Goal: Task Accomplishment & Management: Use online tool/utility

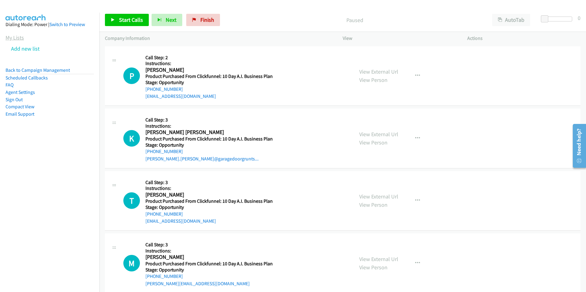
click at [23, 38] on link "My Lists" at bounding box center [15, 37] width 18 height 7
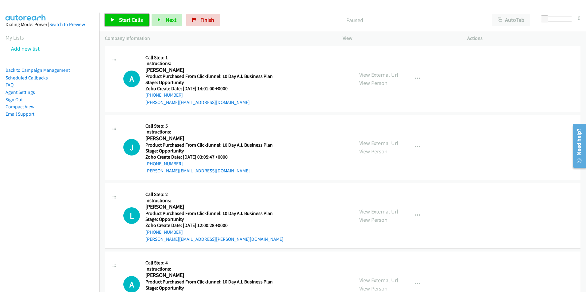
click at [127, 19] on span "Start Calls" at bounding box center [131, 19] width 24 height 7
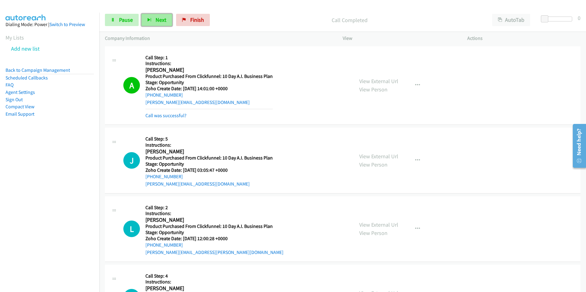
click at [158, 19] on span "Next" at bounding box center [160, 19] width 11 height 7
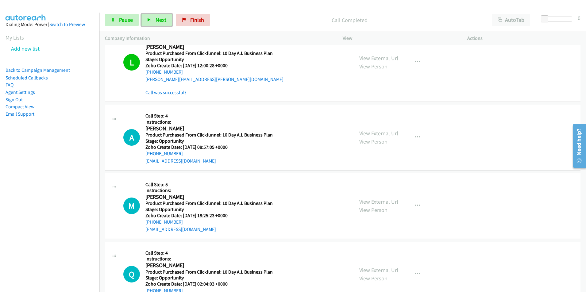
scroll to position [155, 0]
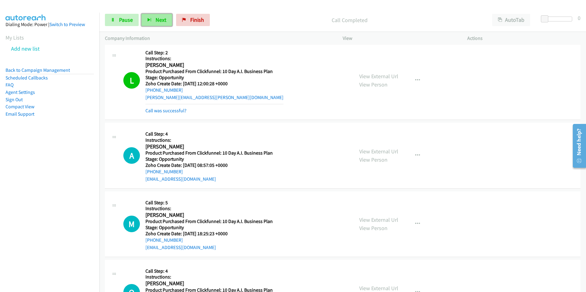
click at [158, 23] on span "Next" at bounding box center [160, 19] width 11 height 7
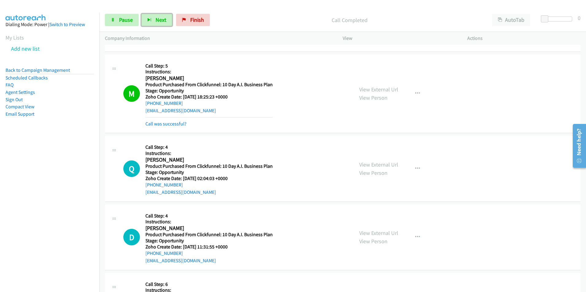
scroll to position [310, 0]
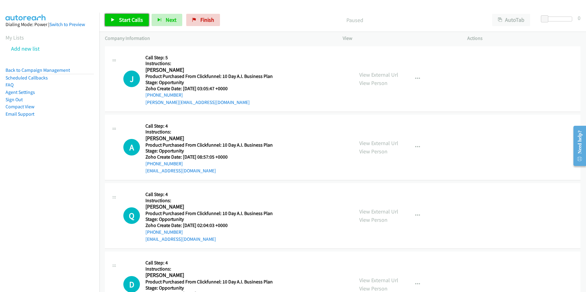
click at [124, 21] on span "Start Calls" at bounding box center [131, 19] width 24 height 7
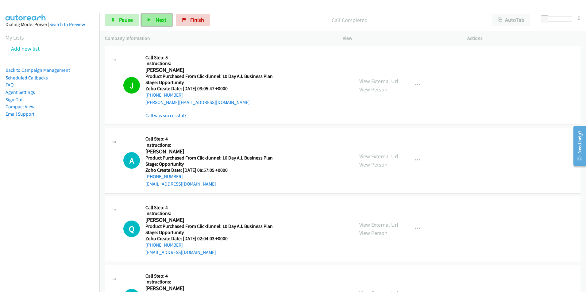
click at [156, 19] on span "Next" at bounding box center [160, 19] width 11 height 7
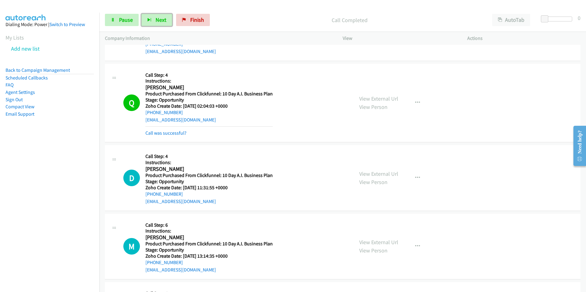
scroll to position [185, 0]
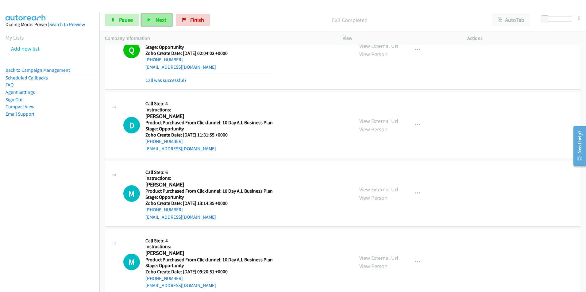
click at [154, 23] on button "Next" at bounding box center [156, 20] width 31 height 12
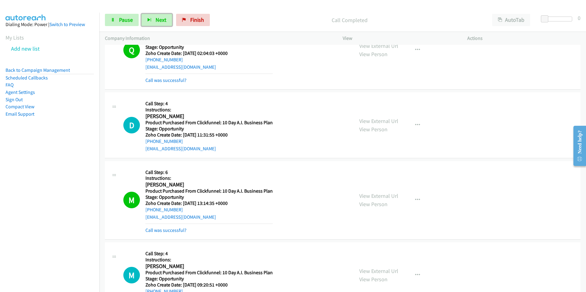
scroll to position [397, 0]
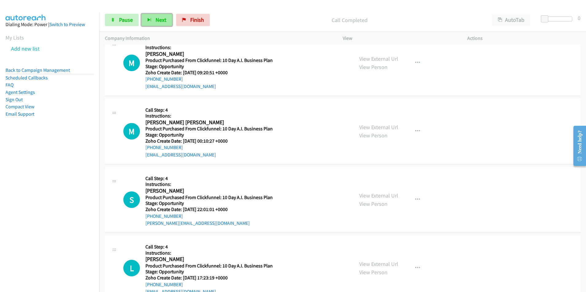
click at [154, 22] on button "Next" at bounding box center [156, 20] width 31 height 12
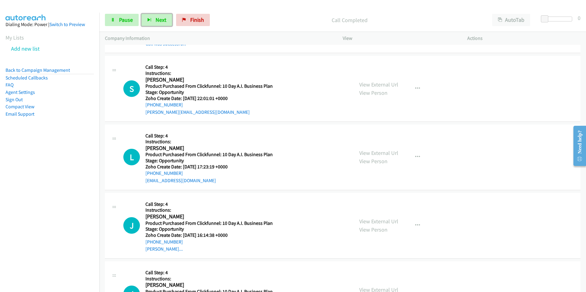
scroll to position [530, 0]
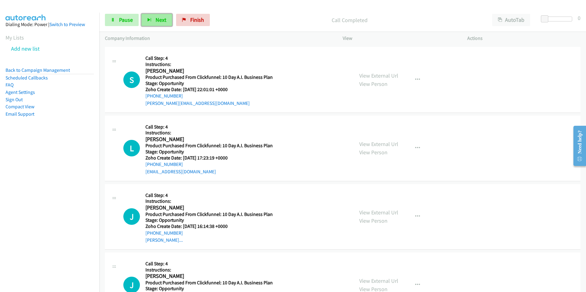
click at [154, 19] on button "Next" at bounding box center [156, 20] width 31 height 12
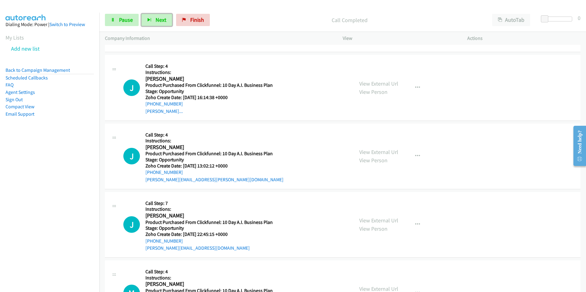
scroll to position [681, 0]
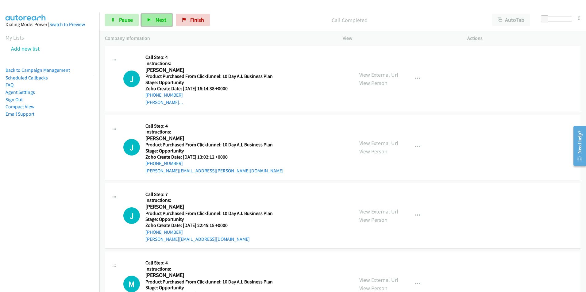
click at [154, 19] on button "Next" at bounding box center [156, 20] width 31 height 12
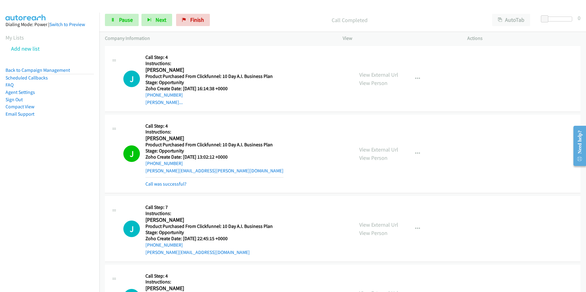
click at [178, 137] on h2 "[PERSON_NAME]" at bounding box center [207, 138] width 125 height 7
click at [145, 140] on div "J Callback Scheduled Call Step: 4 Instructions: [PERSON_NAME] America/[GEOGRAPH…" at bounding box center [235, 153] width 225 height 67
copy h2 "[PERSON_NAME]"
click at [210, 170] on div "[PERSON_NAME][EMAIL_ADDRESS][PERSON_NAME][DOMAIN_NAME]" at bounding box center [214, 170] width 138 height 7
click at [143, 174] on div "J Callback Scheduled Call Step: 4 Instructions: [PERSON_NAME] America/[GEOGRAPH…" at bounding box center [235, 153] width 225 height 67
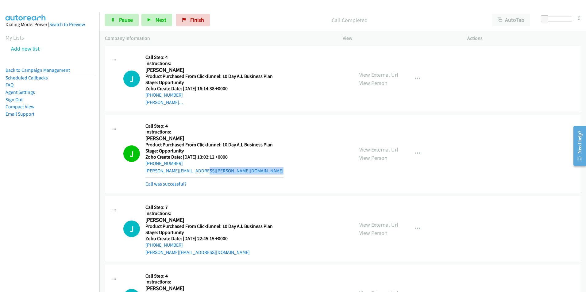
click at [206, 171] on div "[PERSON_NAME][EMAIL_ADDRESS][PERSON_NAME][DOMAIN_NAME]" at bounding box center [214, 170] width 138 height 7
click at [143, 172] on div "J Callback Scheduled Call Step: 4 Instructions: [PERSON_NAME] America/[GEOGRAPH…" at bounding box center [235, 153] width 225 height 67
click at [207, 171] on div "[PERSON_NAME][EMAIL_ADDRESS][PERSON_NAME][DOMAIN_NAME]" at bounding box center [214, 170] width 138 height 7
copy link "[PERSON_NAME][EMAIL_ADDRESS][PERSON_NAME][DOMAIN_NAME]"
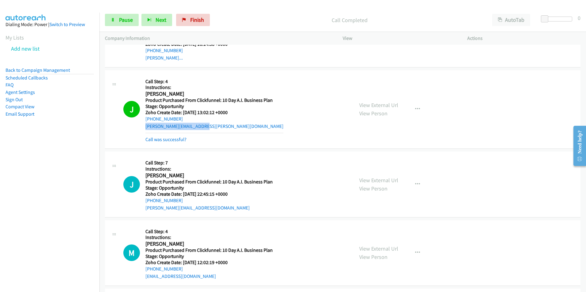
scroll to position [788, 0]
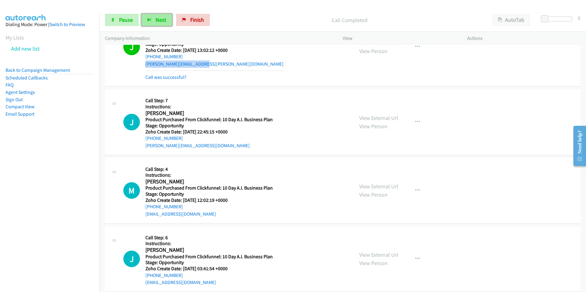
click at [152, 20] on button "Next" at bounding box center [156, 20] width 31 height 12
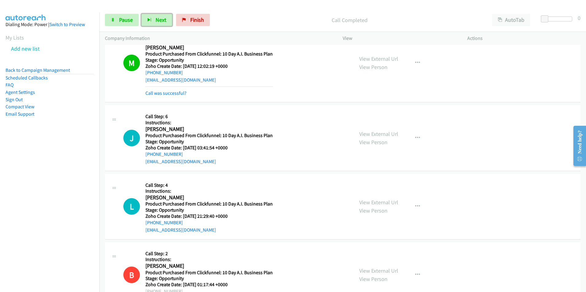
scroll to position [958, 0]
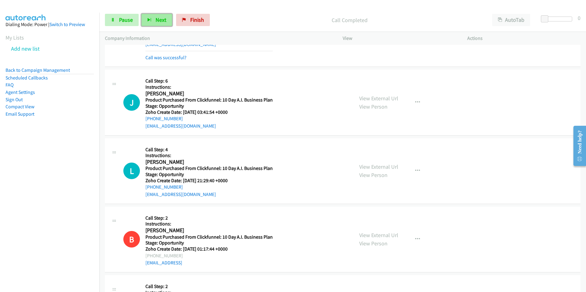
click at [159, 20] on span "Next" at bounding box center [160, 19] width 11 height 7
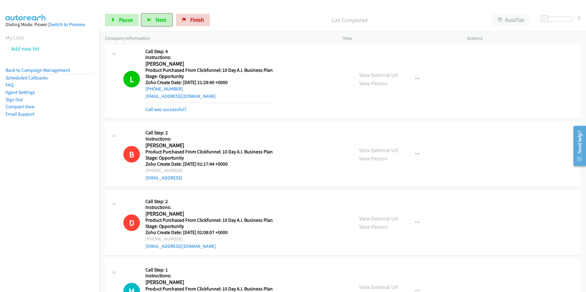
scroll to position [1065, 0]
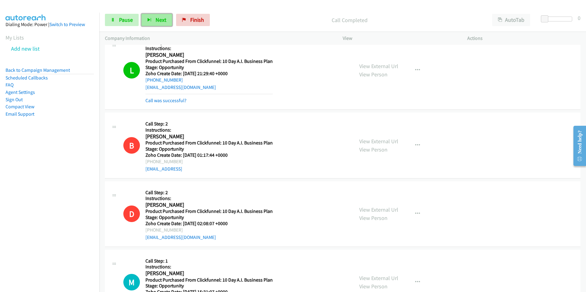
click at [160, 22] on span "Next" at bounding box center [160, 19] width 11 height 7
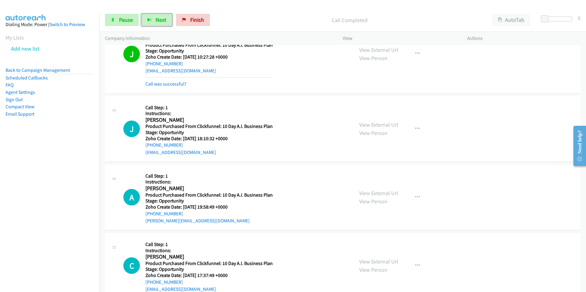
scroll to position [1459, 0]
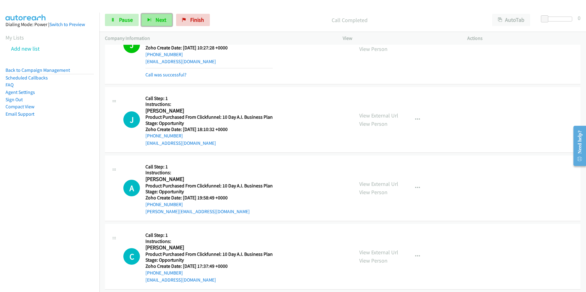
click at [162, 21] on span "Next" at bounding box center [160, 19] width 11 height 7
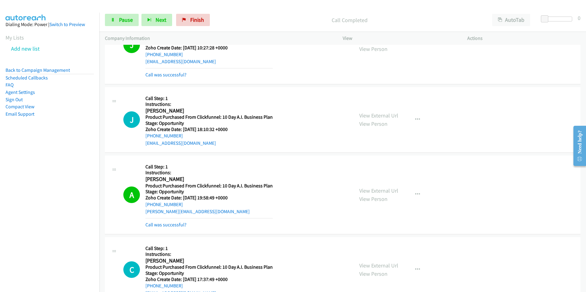
click at [187, 181] on h2 "[PERSON_NAME]" at bounding box center [207, 179] width 125 height 7
click at [185, 179] on h2 "[PERSON_NAME]" at bounding box center [207, 179] width 125 height 7
click at [145, 179] on h2 "[PERSON_NAME]" at bounding box center [207, 179] width 125 height 7
click at [187, 180] on h2 "[PERSON_NAME]" at bounding box center [207, 179] width 125 height 7
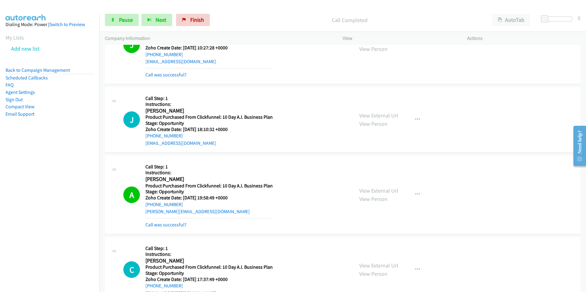
copy h2 "[PERSON_NAME]"
click at [198, 210] on div "[PERSON_NAME][EMAIL_ADDRESS][DOMAIN_NAME]" at bounding box center [208, 211] width 127 height 7
click at [145, 213] on div "A Callback Scheduled Call Step: 1 Instructions: [PERSON_NAME] America/Los_Angel…" at bounding box center [235, 194] width 225 height 67
copy link "[PERSON_NAME][EMAIL_ADDRESS][DOMAIN_NAME]"
click at [175, 226] on link "Call was successful?" at bounding box center [165, 225] width 41 height 6
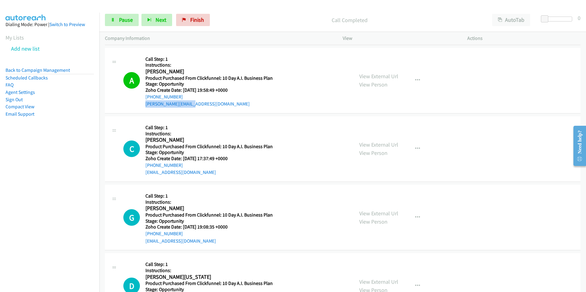
scroll to position [1602, 0]
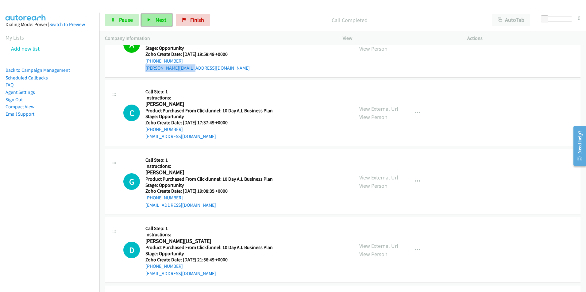
click at [153, 21] on button "Next" at bounding box center [156, 20] width 31 height 12
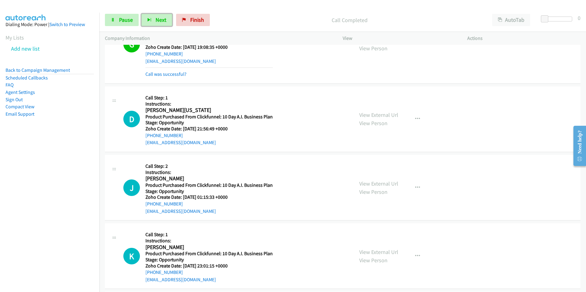
scroll to position [1764, 0]
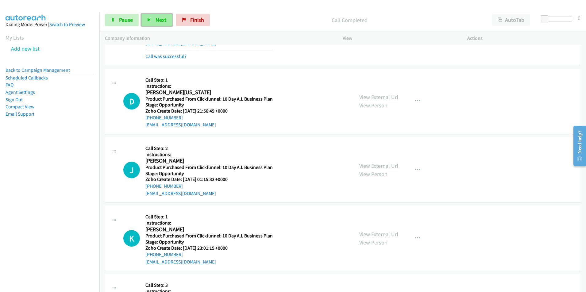
click at [162, 17] on span "Next" at bounding box center [160, 19] width 11 height 7
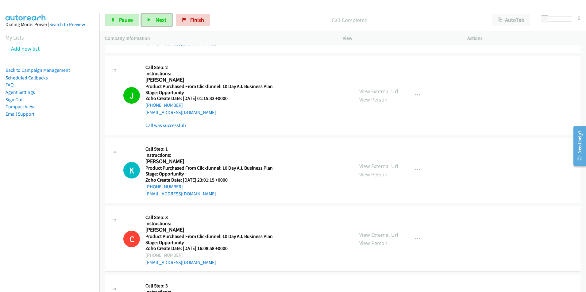
scroll to position [1872, 0]
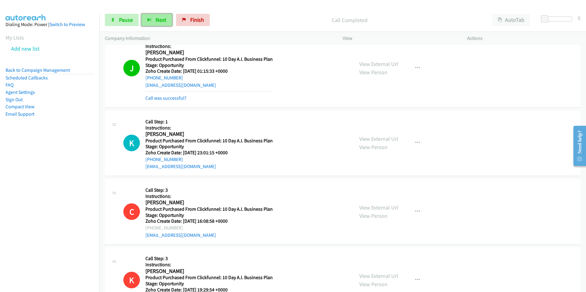
click at [157, 17] on span "Next" at bounding box center [160, 19] width 11 height 7
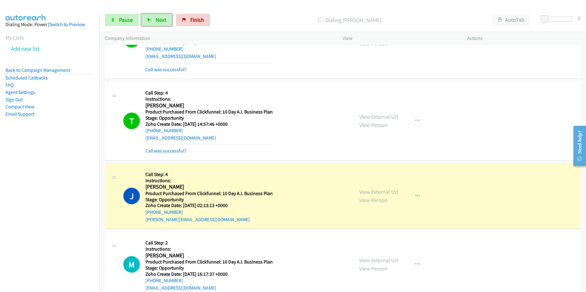
scroll to position [2197, 0]
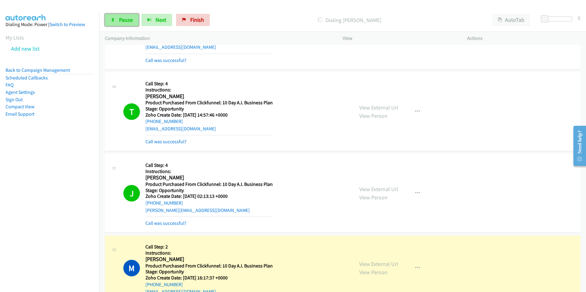
click at [125, 21] on span "Pause" at bounding box center [126, 19] width 14 height 7
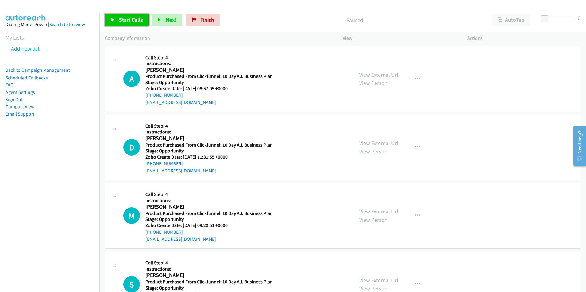
click at [121, 21] on span "Start Calls" at bounding box center [131, 19] width 24 height 7
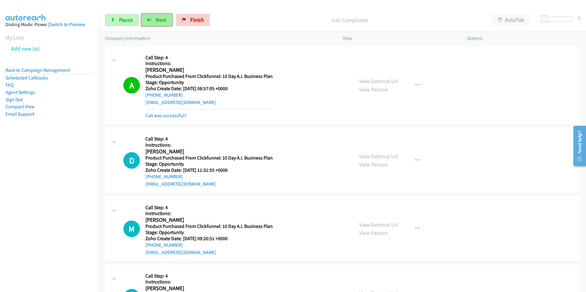
click at [157, 20] on span "Next" at bounding box center [160, 19] width 11 height 7
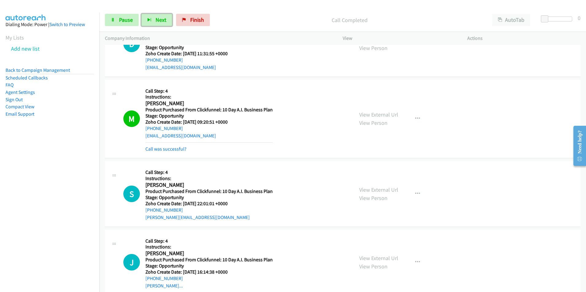
scroll to position [160, 0]
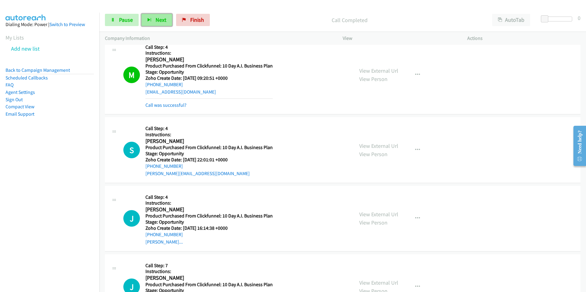
click at [156, 20] on span "Next" at bounding box center [160, 19] width 11 height 7
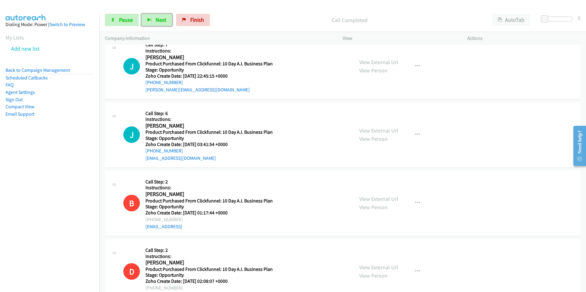
scroll to position [328, 0]
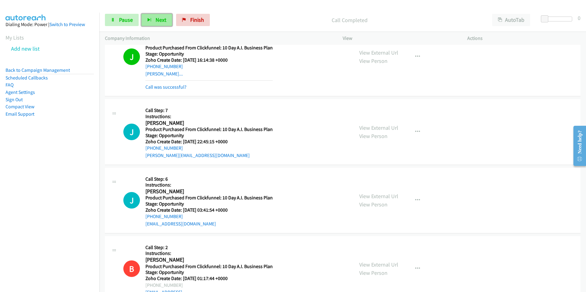
click at [159, 23] on button "Next" at bounding box center [156, 20] width 31 height 12
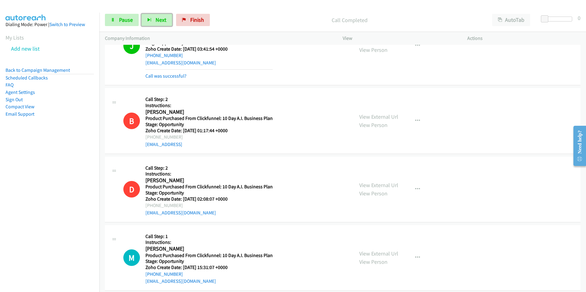
scroll to position [526, 0]
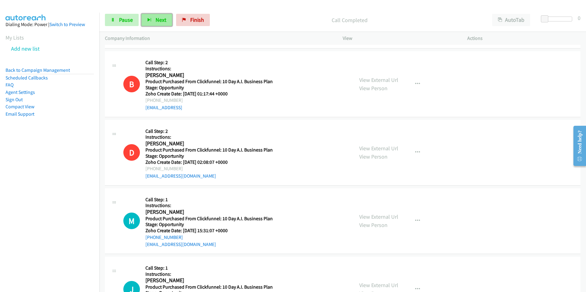
click at [157, 19] on span "Next" at bounding box center [160, 19] width 11 height 7
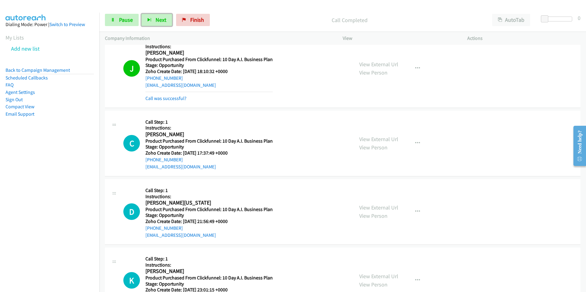
scroll to position [783, 0]
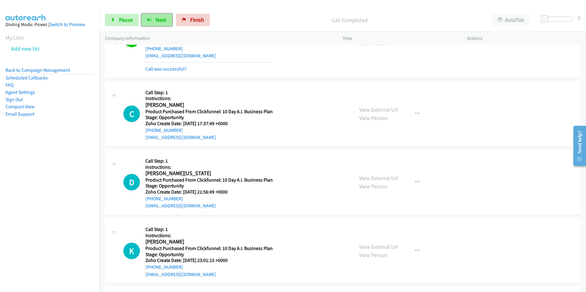
click at [161, 20] on span "Next" at bounding box center [160, 19] width 11 height 7
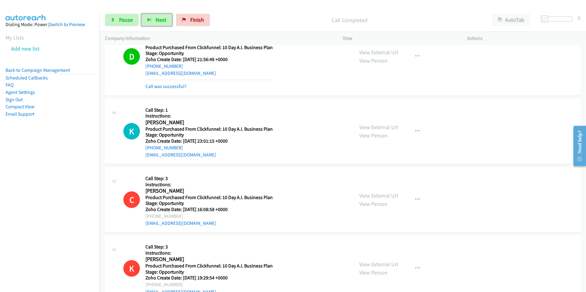
scroll to position [938, 0]
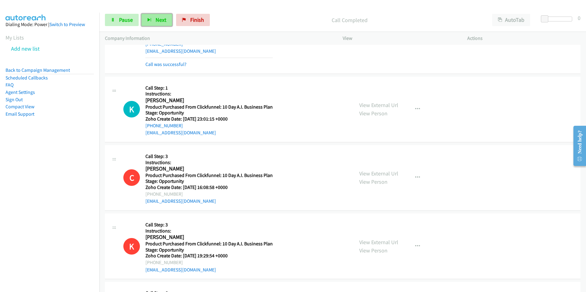
click at [160, 19] on span "Next" at bounding box center [160, 19] width 11 height 7
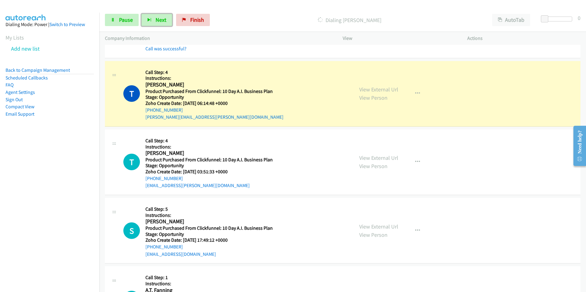
scroll to position [1411, 0]
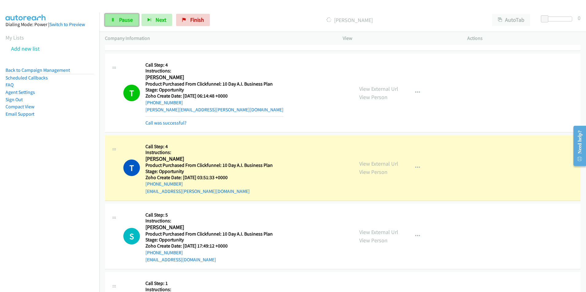
click at [125, 24] on link "Pause" at bounding box center [122, 20] width 34 height 12
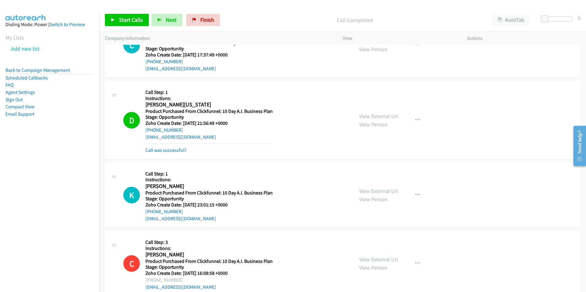
scroll to position [837, 0]
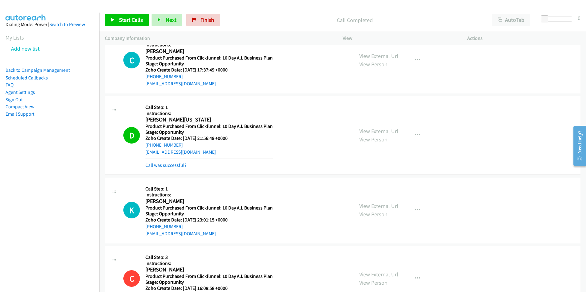
click at [189, 151] on div "[EMAIL_ADDRESS][DOMAIN_NAME]" at bounding box center [208, 151] width 127 height 7
click at [143, 155] on div "D Callback Scheduled Call Step: 1 Instructions: Dj Washington America/New_York …" at bounding box center [235, 134] width 225 height 67
copy link "[EMAIL_ADDRESS][DOMAIN_NAME]"
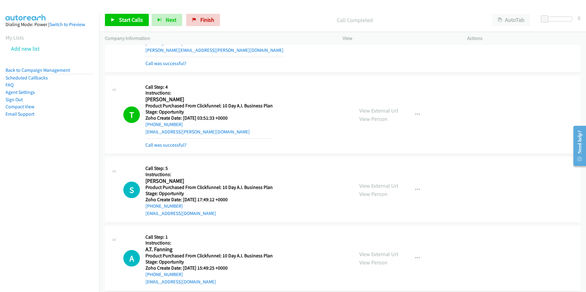
scroll to position [1478, 0]
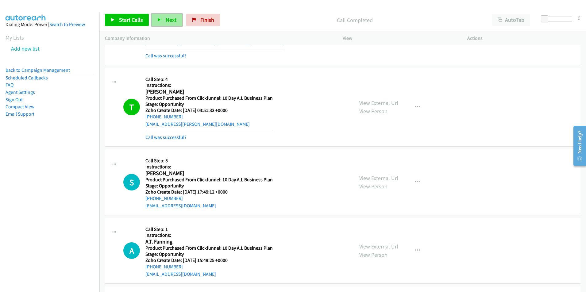
click at [166, 22] on span "Next" at bounding box center [171, 19] width 11 height 7
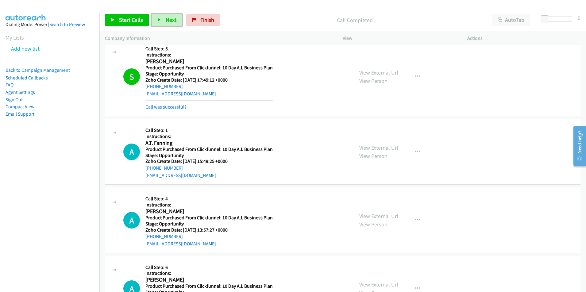
scroll to position [1597, 0]
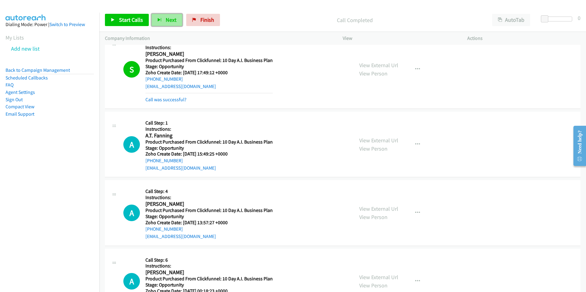
click at [166, 21] on span "Next" at bounding box center [171, 19] width 11 height 7
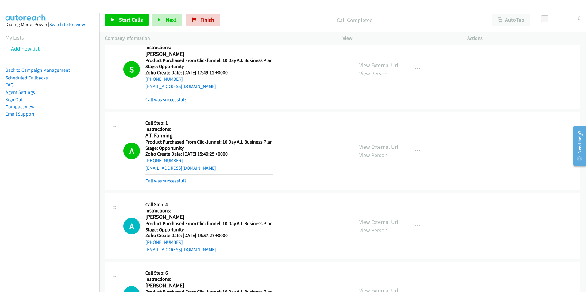
click at [177, 180] on link "Call was successful?" at bounding box center [165, 181] width 41 height 6
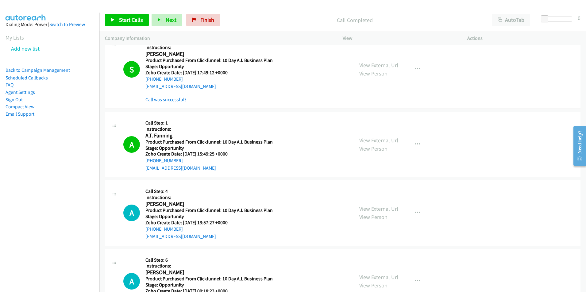
click at [193, 168] on div "[EMAIL_ADDRESS][DOMAIN_NAME]" at bounding box center [208, 167] width 127 height 7
click at [142, 170] on div "A Callback Scheduled Call Step: 1 Instructions: A.T. Fanning America/New_York P…" at bounding box center [235, 144] width 225 height 54
copy link "[EMAIL_ADDRESS][DOMAIN_NAME]"
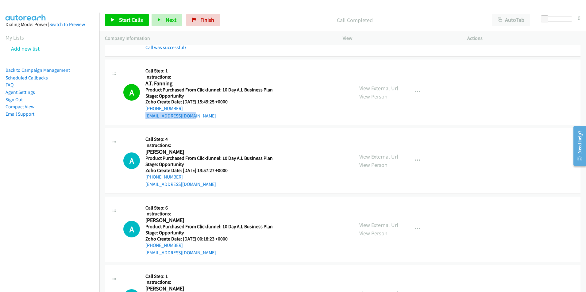
scroll to position [1671, 0]
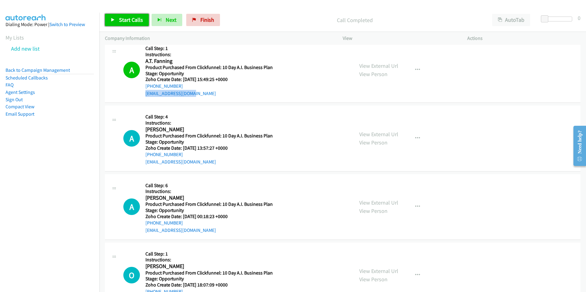
click at [127, 21] on span "Start Calls" at bounding box center [131, 19] width 24 height 7
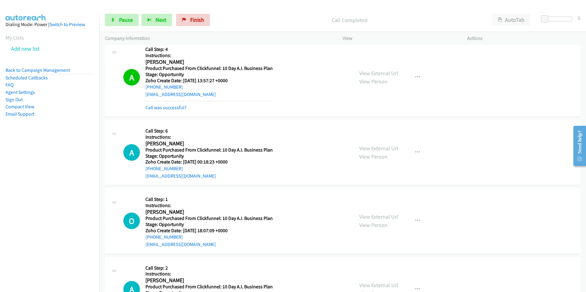
scroll to position [1746, 0]
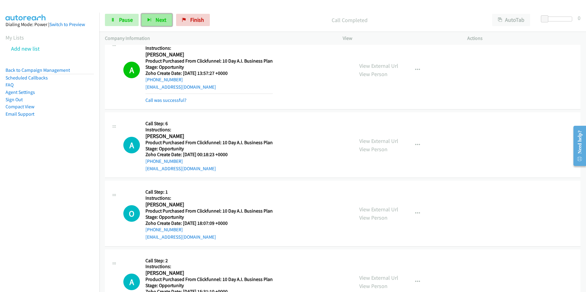
click at [158, 20] on span "Next" at bounding box center [160, 19] width 11 height 7
